Goal: Transaction & Acquisition: Download file/media

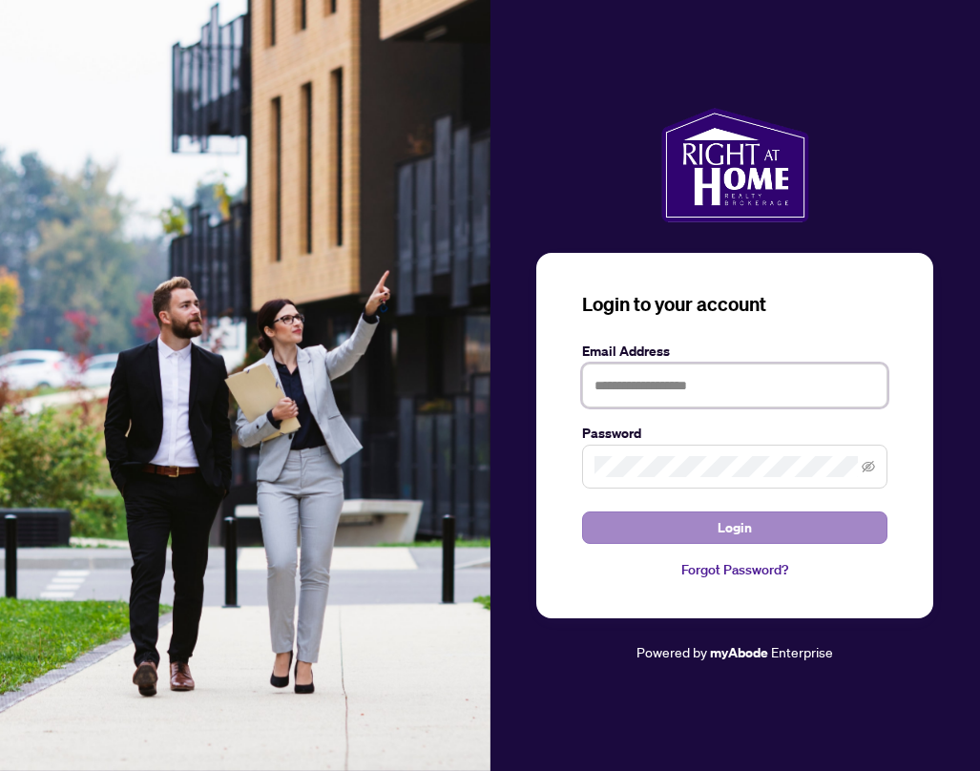
type input "**********"
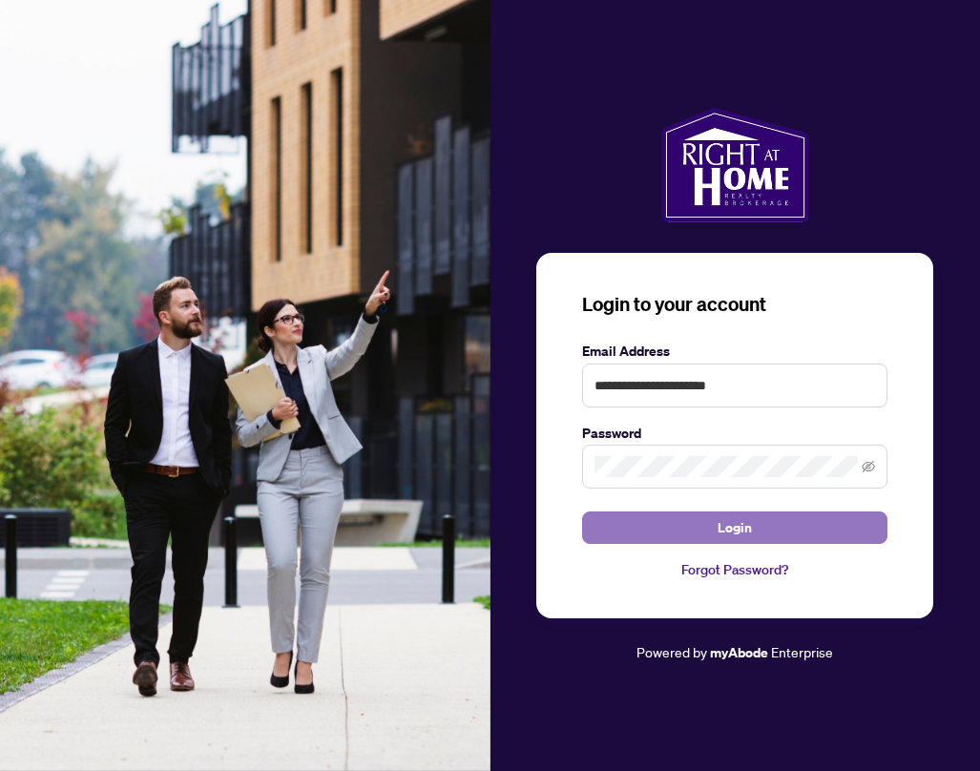
click at [669, 543] on button "Login" at bounding box center [734, 527] width 305 height 32
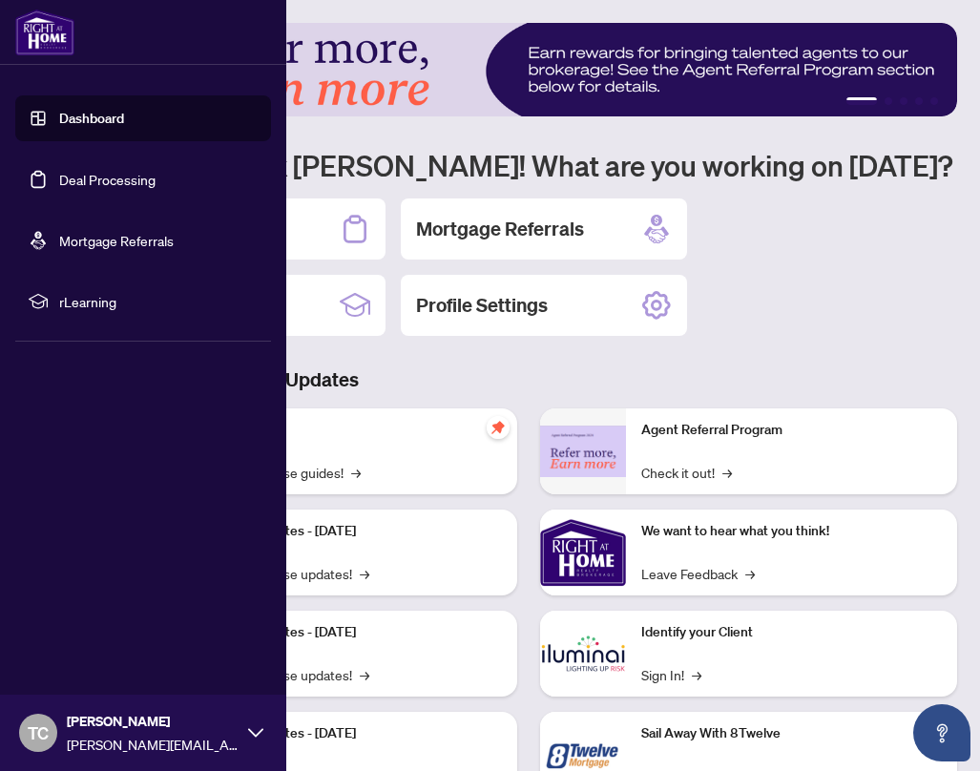
click at [78, 173] on link "Deal Processing" at bounding box center [107, 179] width 96 height 17
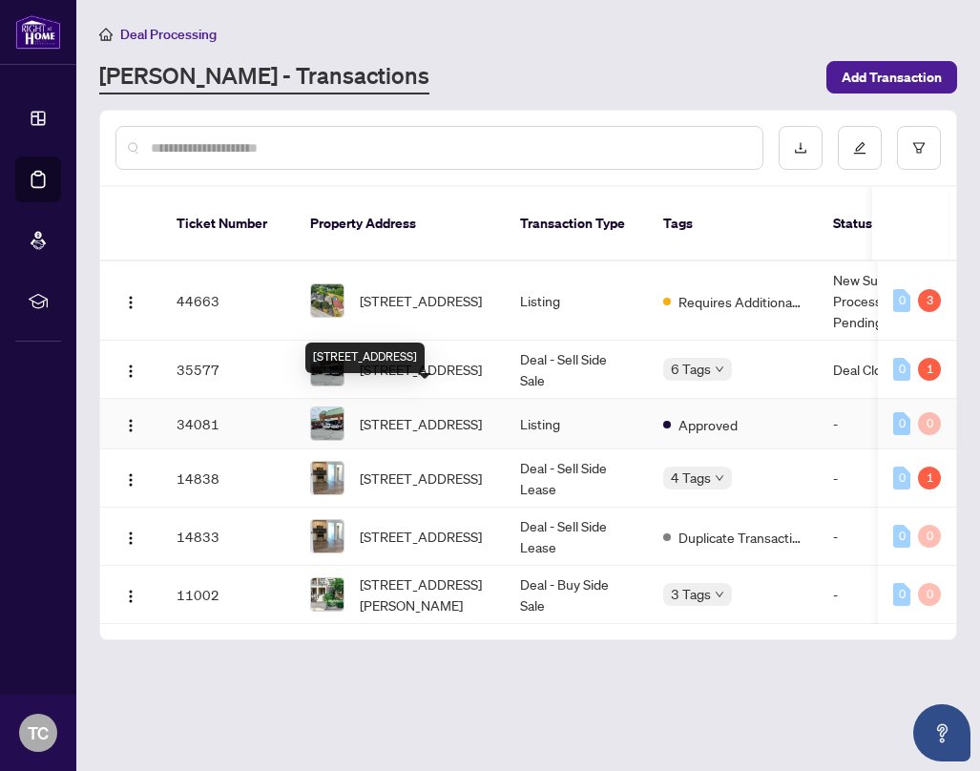
click at [452, 413] on span "[STREET_ADDRESS]" at bounding box center [421, 423] width 122 height 21
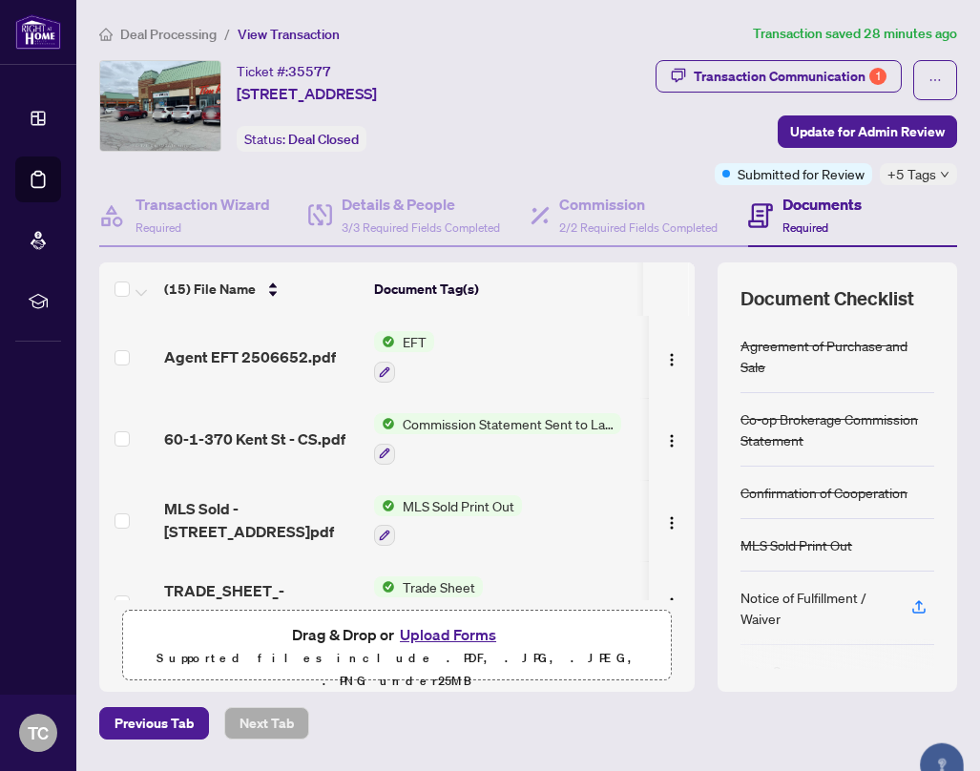
click at [309, 368] on span "Agent EFT 2506652.pdf" at bounding box center [250, 356] width 172 height 23
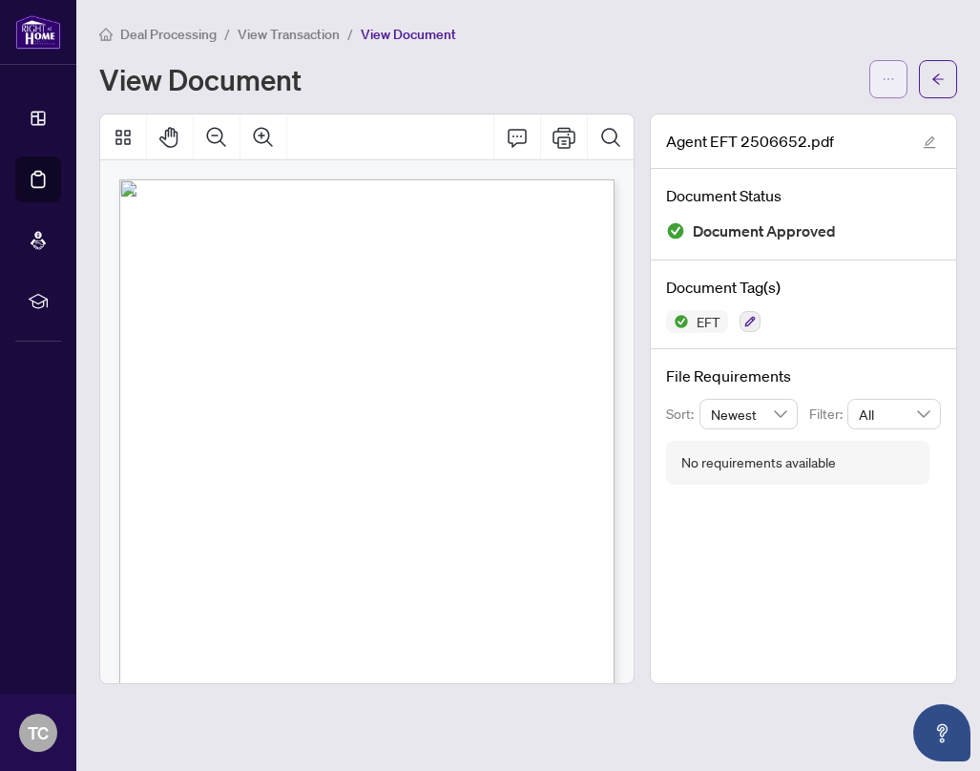
click at [873, 77] on button "button" at bounding box center [888, 79] width 38 height 38
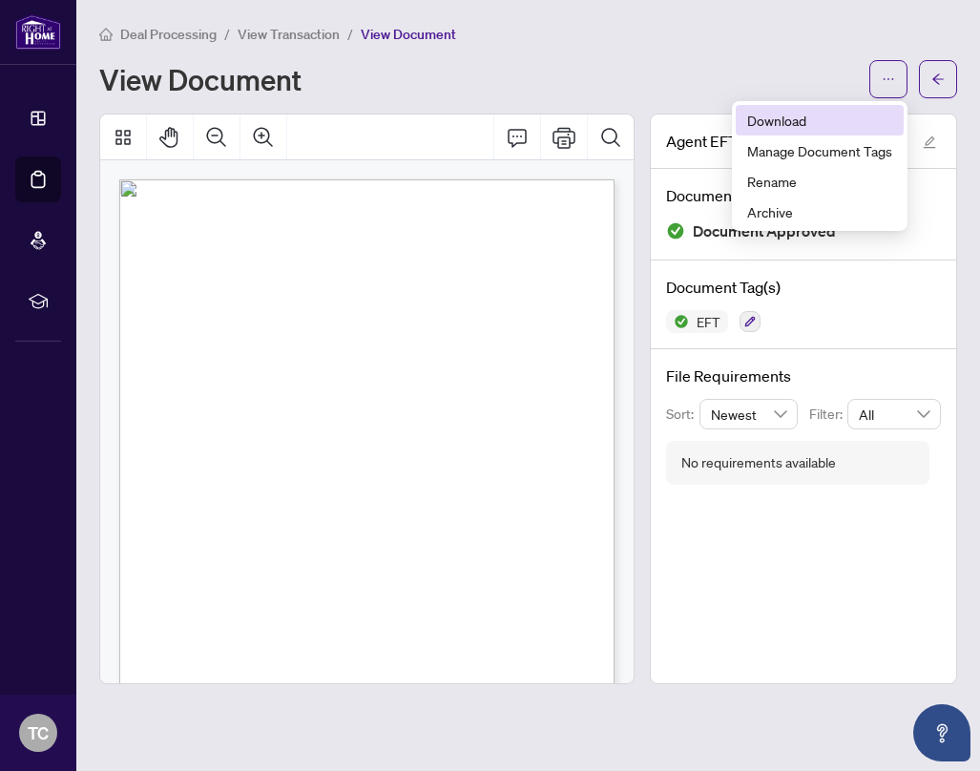
click at [786, 126] on span "Download" at bounding box center [819, 120] width 145 height 21
